Goal: Transaction & Acquisition: Subscribe to service/newsletter

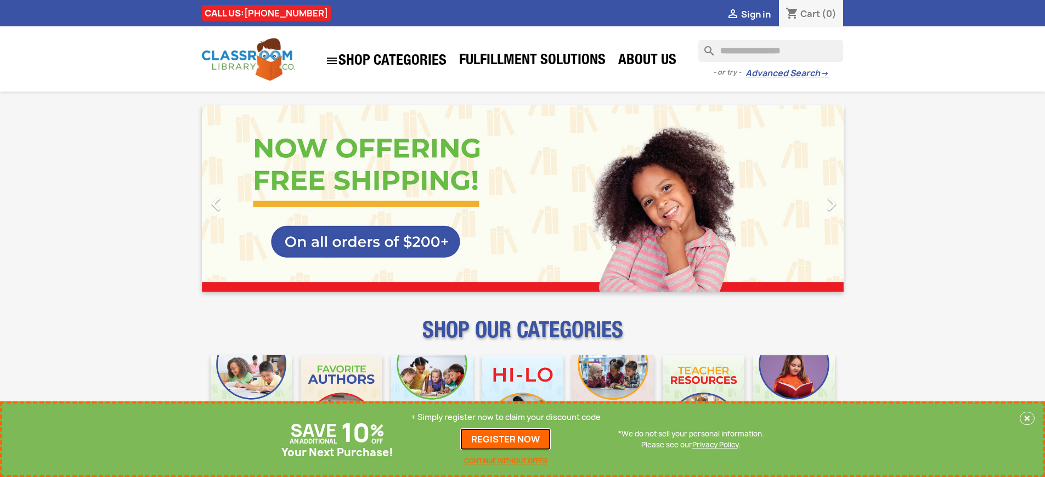
click at [506, 439] on link "REGISTER NOW" at bounding box center [505, 439] width 91 height 22
click at [506, 417] on p "+ Simply register now to claim your discount code" at bounding box center [506, 417] width 190 height 11
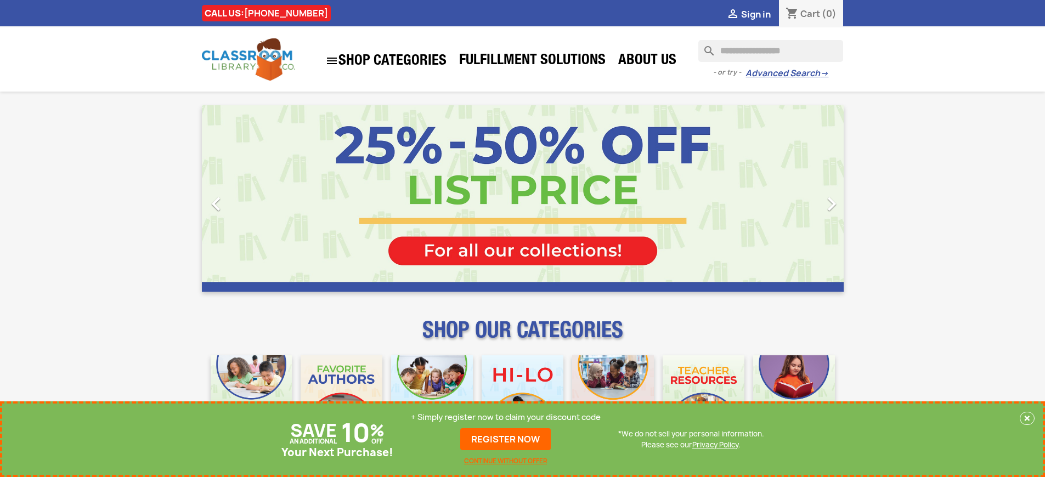
click at [506, 417] on p "+ Simply register now to claim your discount code" at bounding box center [506, 417] width 190 height 11
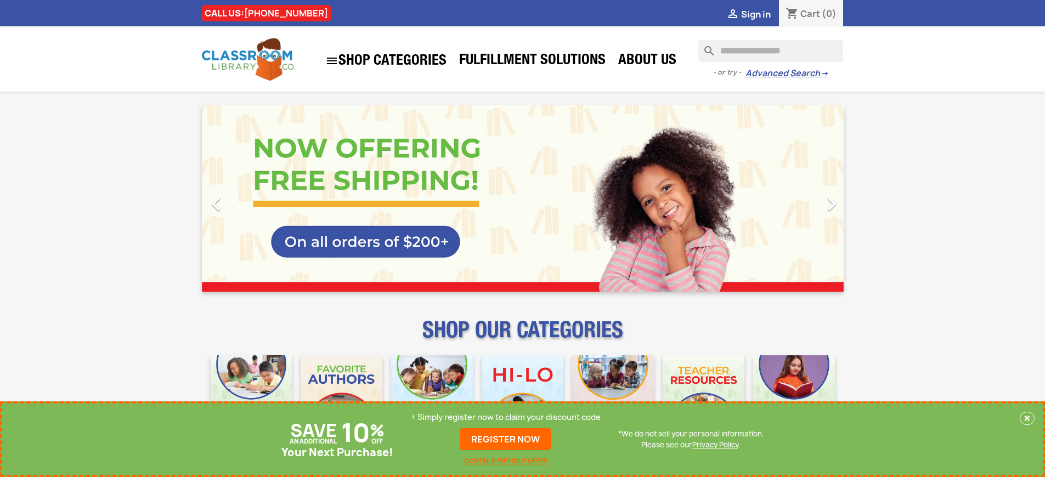
click at [506, 417] on p "+ Simply register now to claim your discount code" at bounding box center [506, 417] width 190 height 11
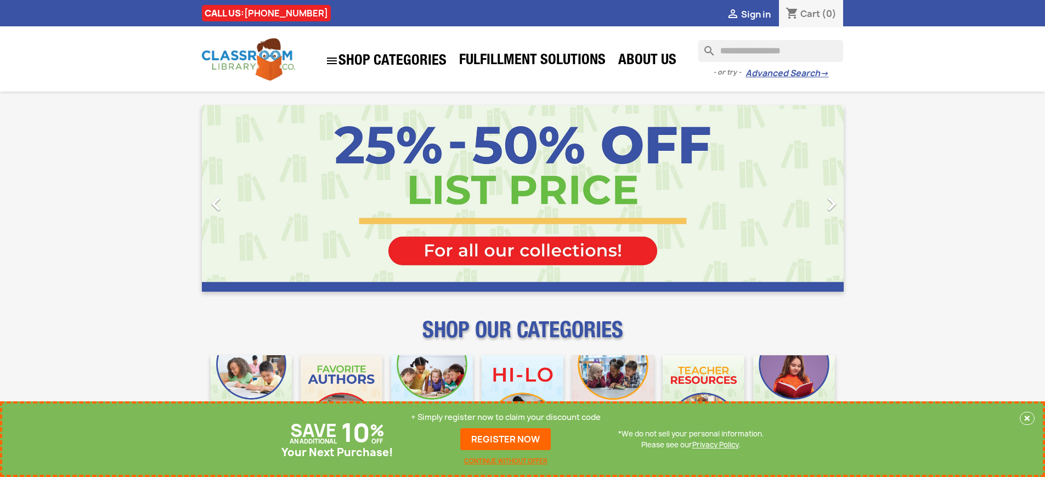
click at [506, 417] on p "+ Simply register now to claim your discount code" at bounding box center [506, 417] width 190 height 11
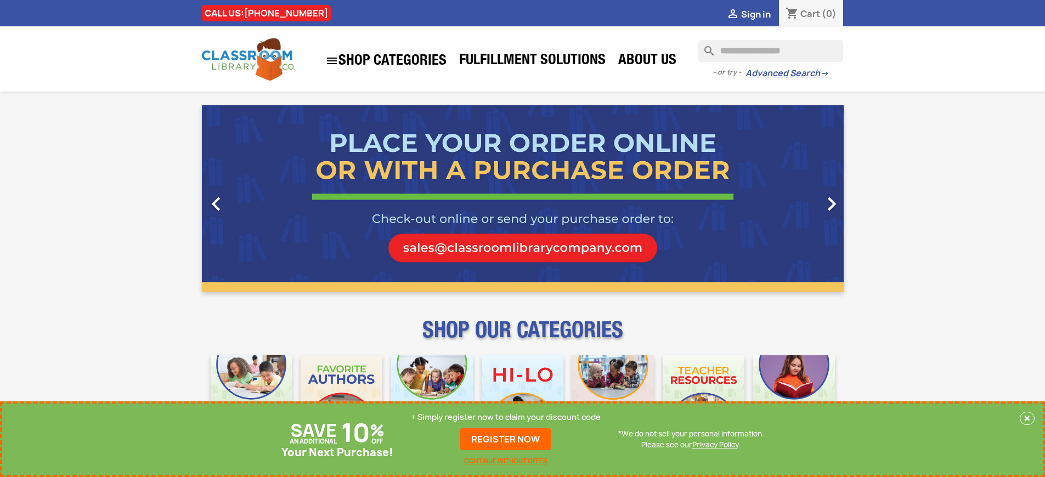
click at [506, 417] on p "+ Simply register now to claim your discount code" at bounding box center [506, 417] width 190 height 11
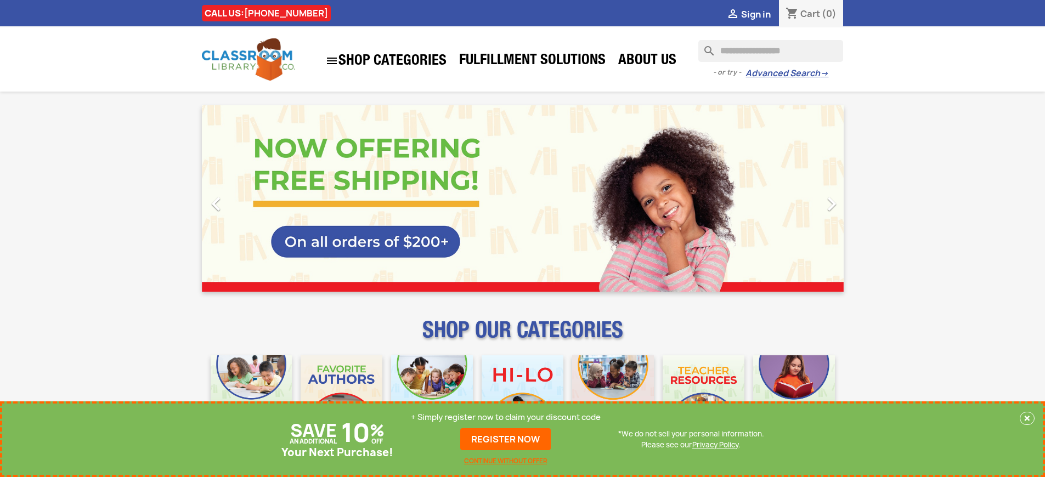
click at [506, 417] on p "+ Simply register now to claim your discount code" at bounding box center [506, 417] width 190 height 11
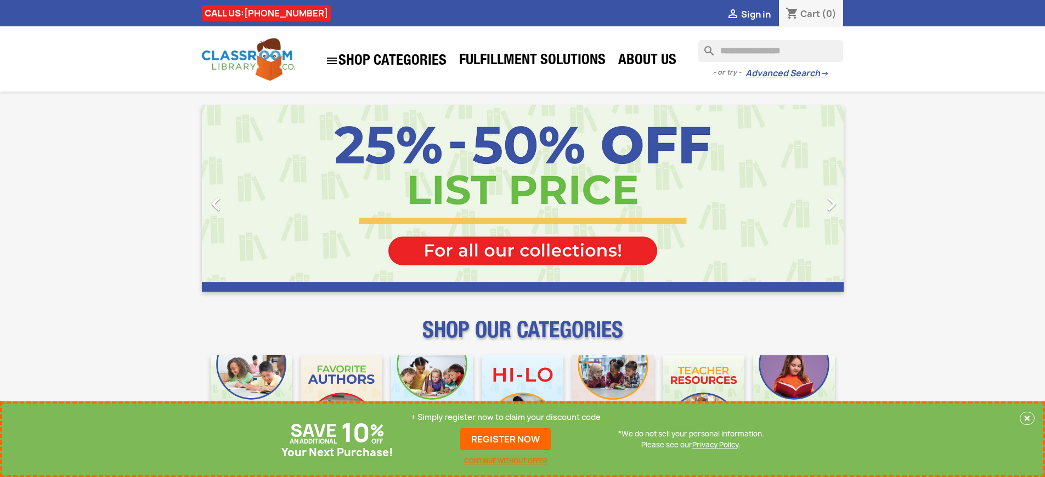
click at [506, 417] on p "+ Simply register now to claim your discount code" at bounding box center [506, 417] width 190 height 11
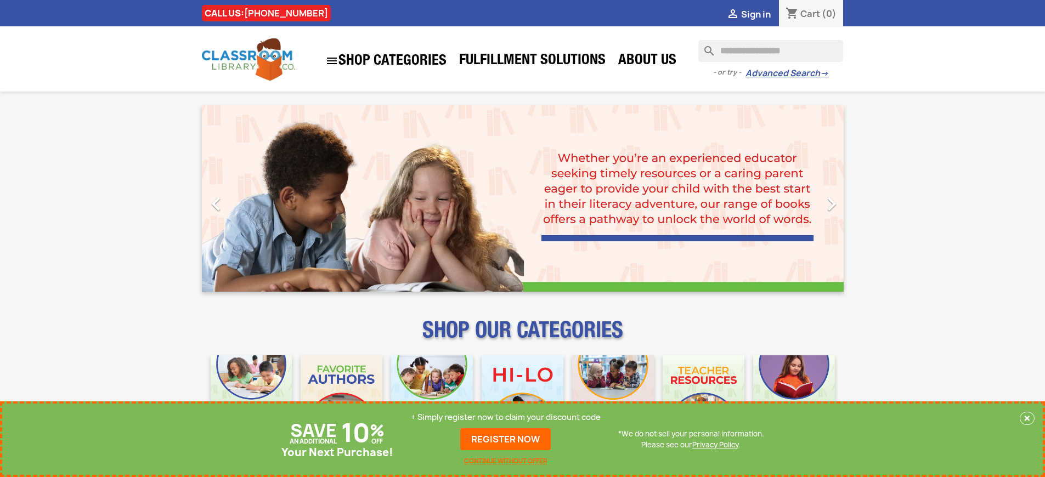
click at [506, 417] on p "+ Simply register now to claim your discount code" at bounding box center [506, 417] width 190 height 11
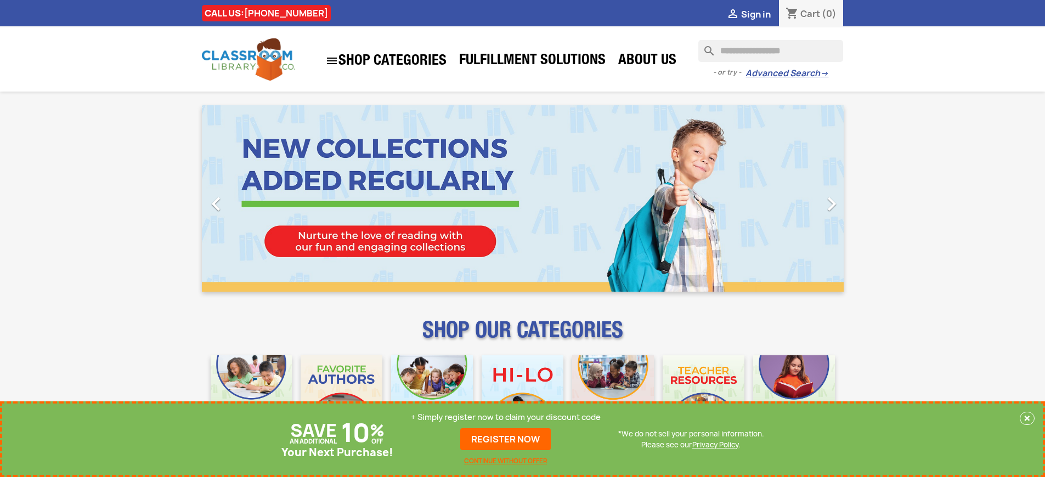
click at [506, 417] on p "+ Simply register now to claim your discount code" at bounding box center [506, 417] width 190 height 11
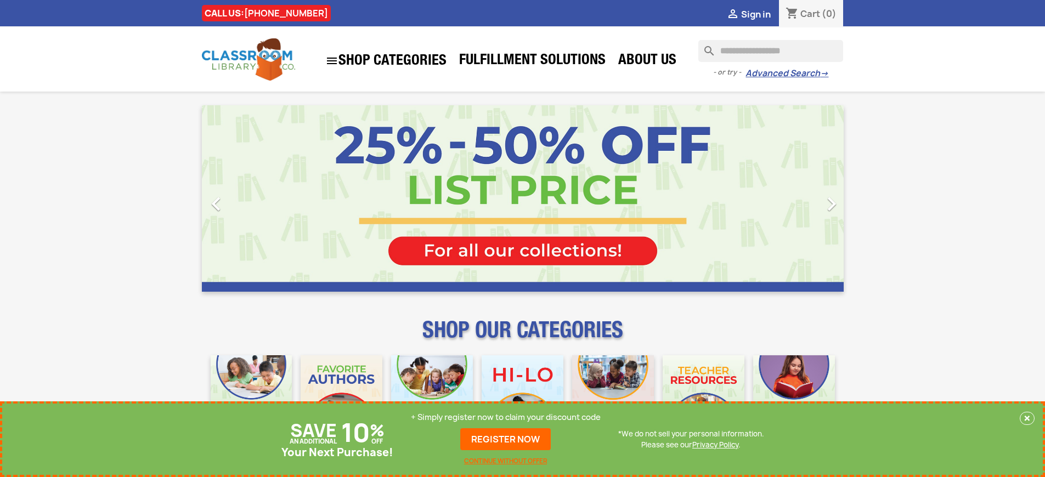
click at [506, 417] on p "+ Simply register now to claim your discount code" at bounding box center [506, 417] width 190 height 11
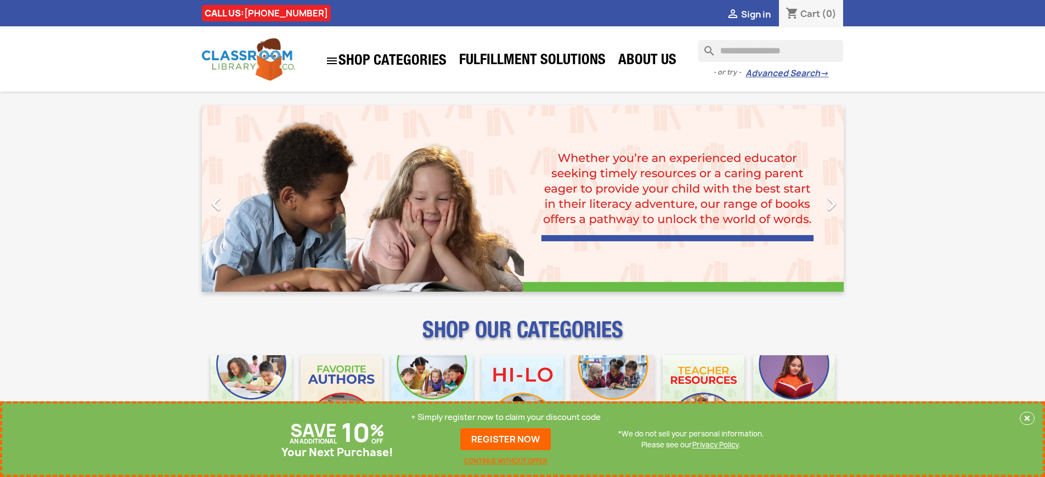
click at [506, 417] on p "+ Simply register now to claim your discount code" at bounding box center [506, 417] width 190 height 11
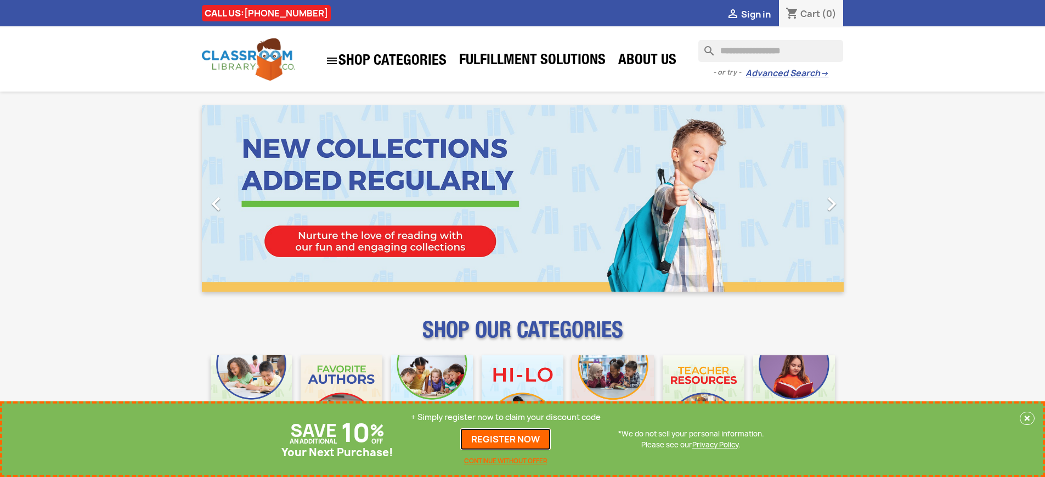
click at [506, 439] on link "REGISTER NOW" at bounding box center [505, 439] width 91 height 22
